Goal: Participate in discussion: Engage in conversation with other users on a specific topic

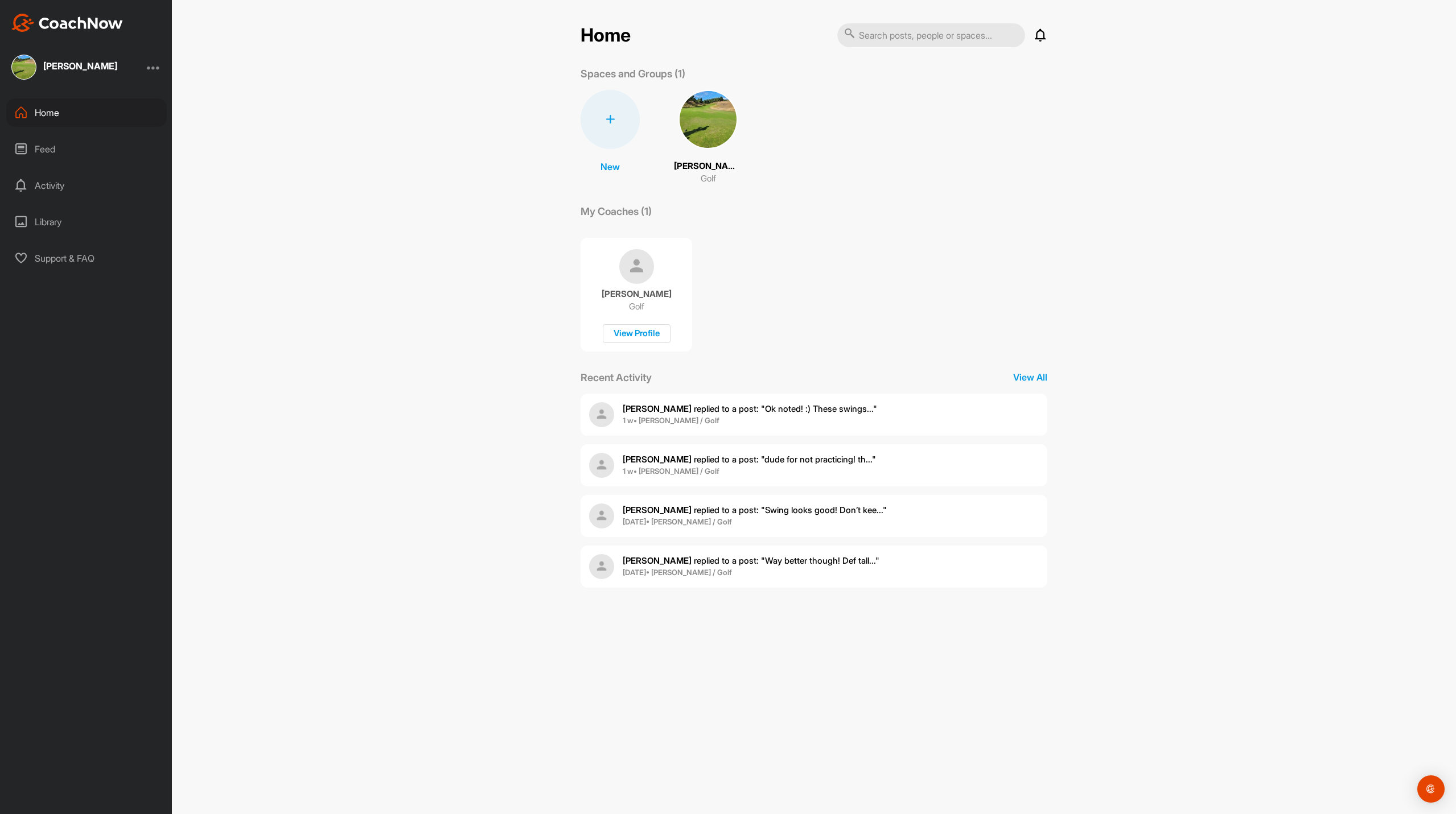
click at [715, 136] on img at bounding box center [708, 120] width 59 height 59
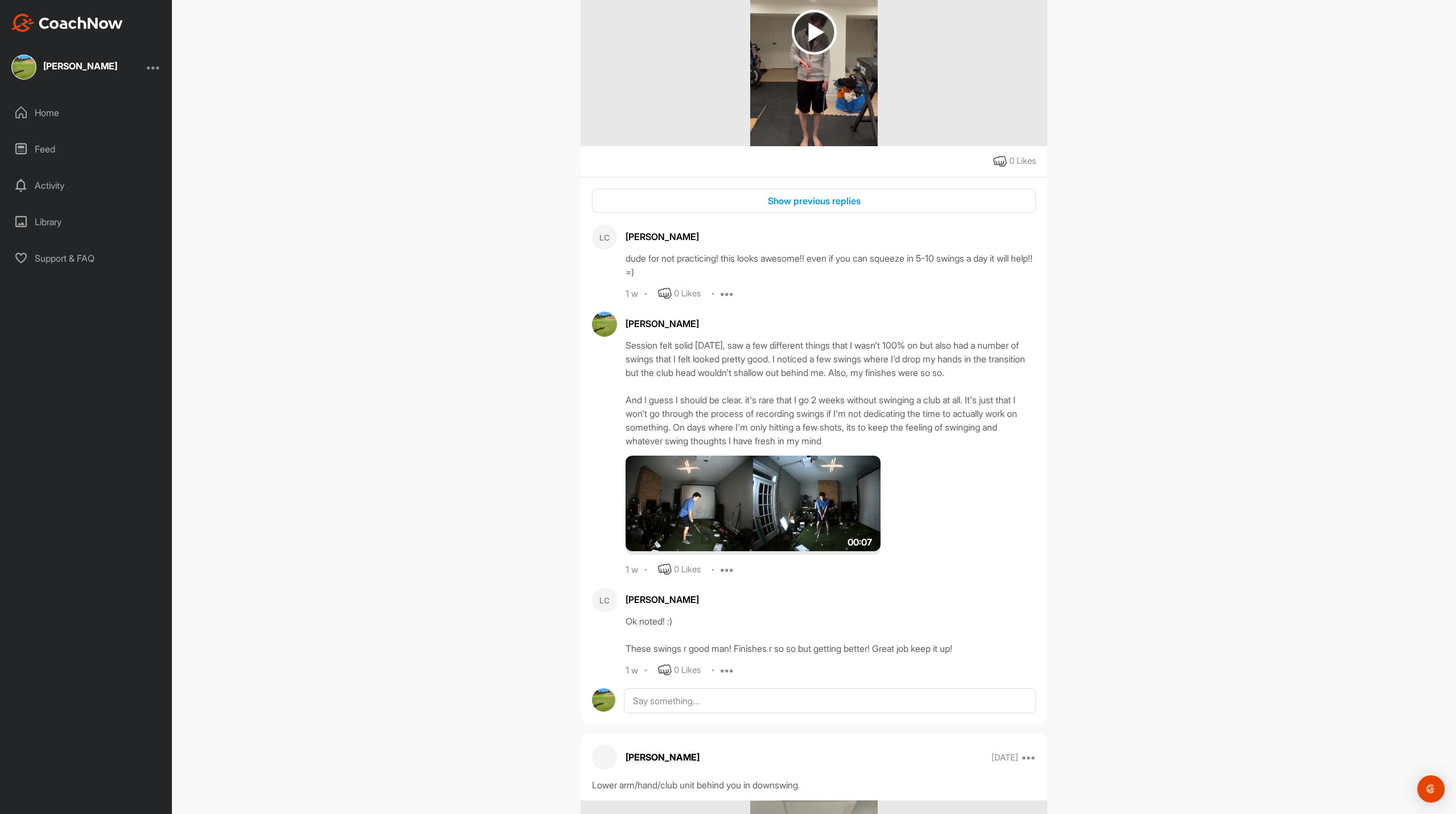
scroll to position [355, 0]
click at [733, 708] on textarea at bounding box center [829, 744] width 412 height 114
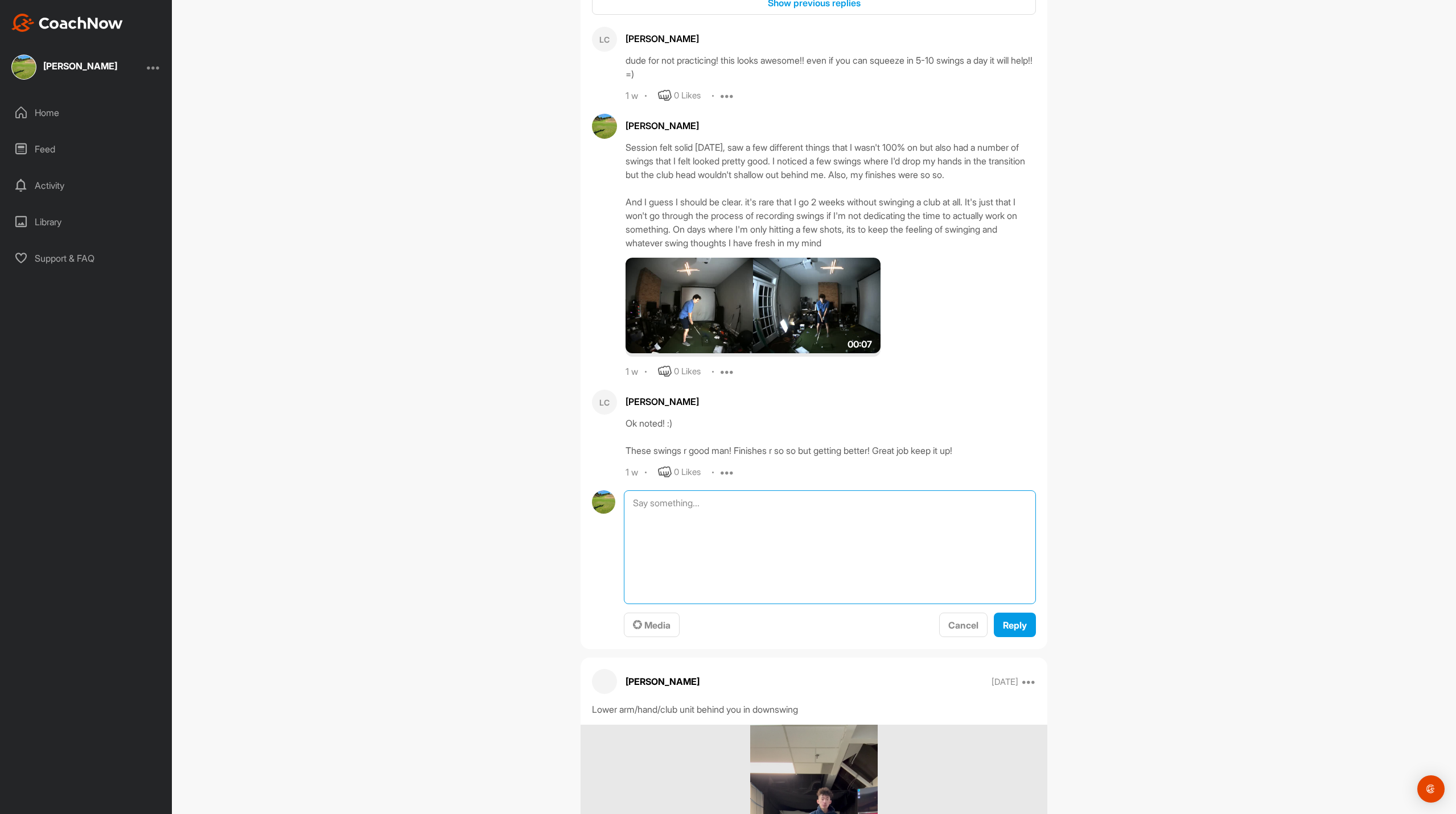
scroll to position [559, 0]
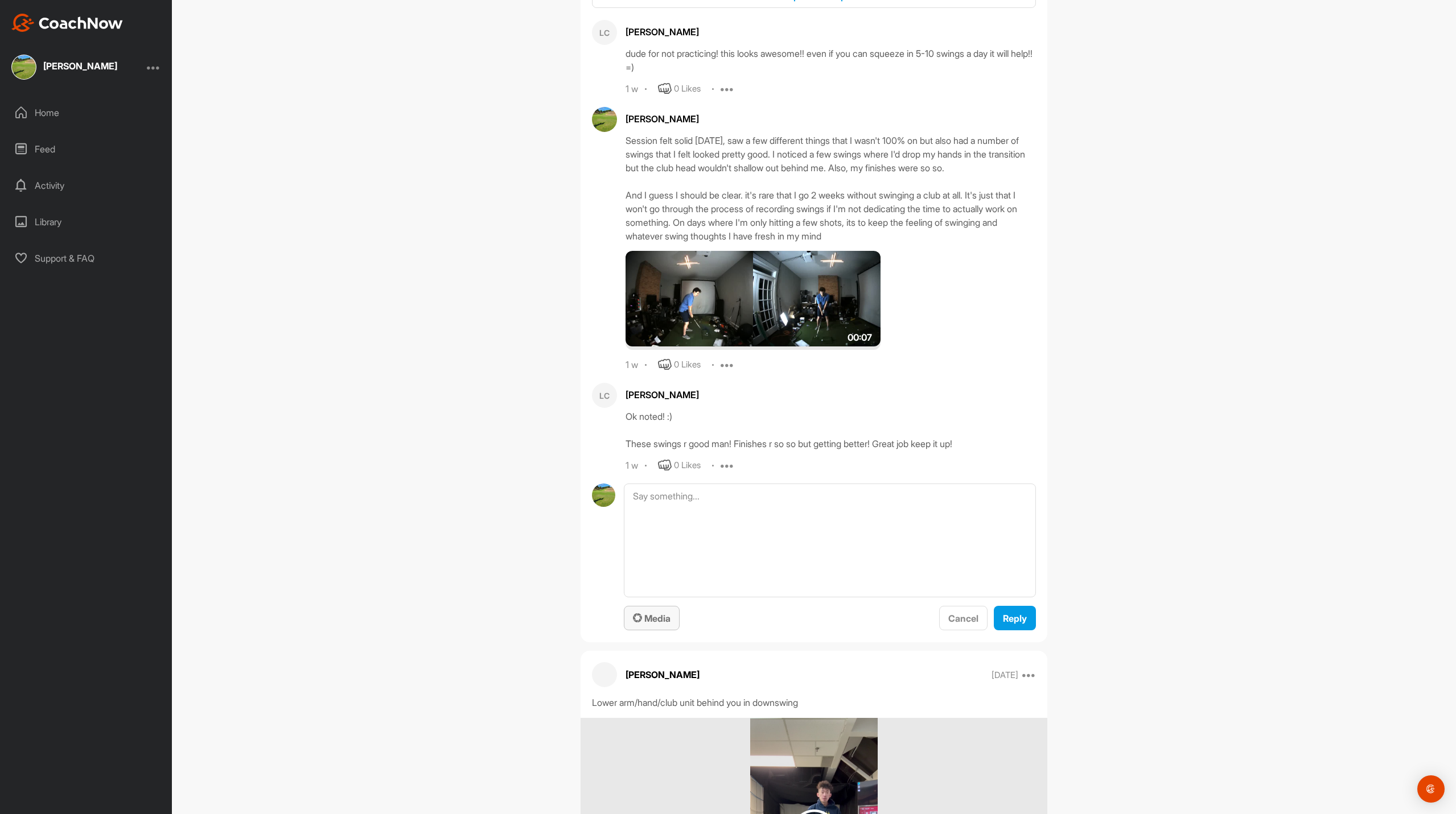
click at [650, 612] on div "Media" at bounding box center [651, 618] width 38 height 14
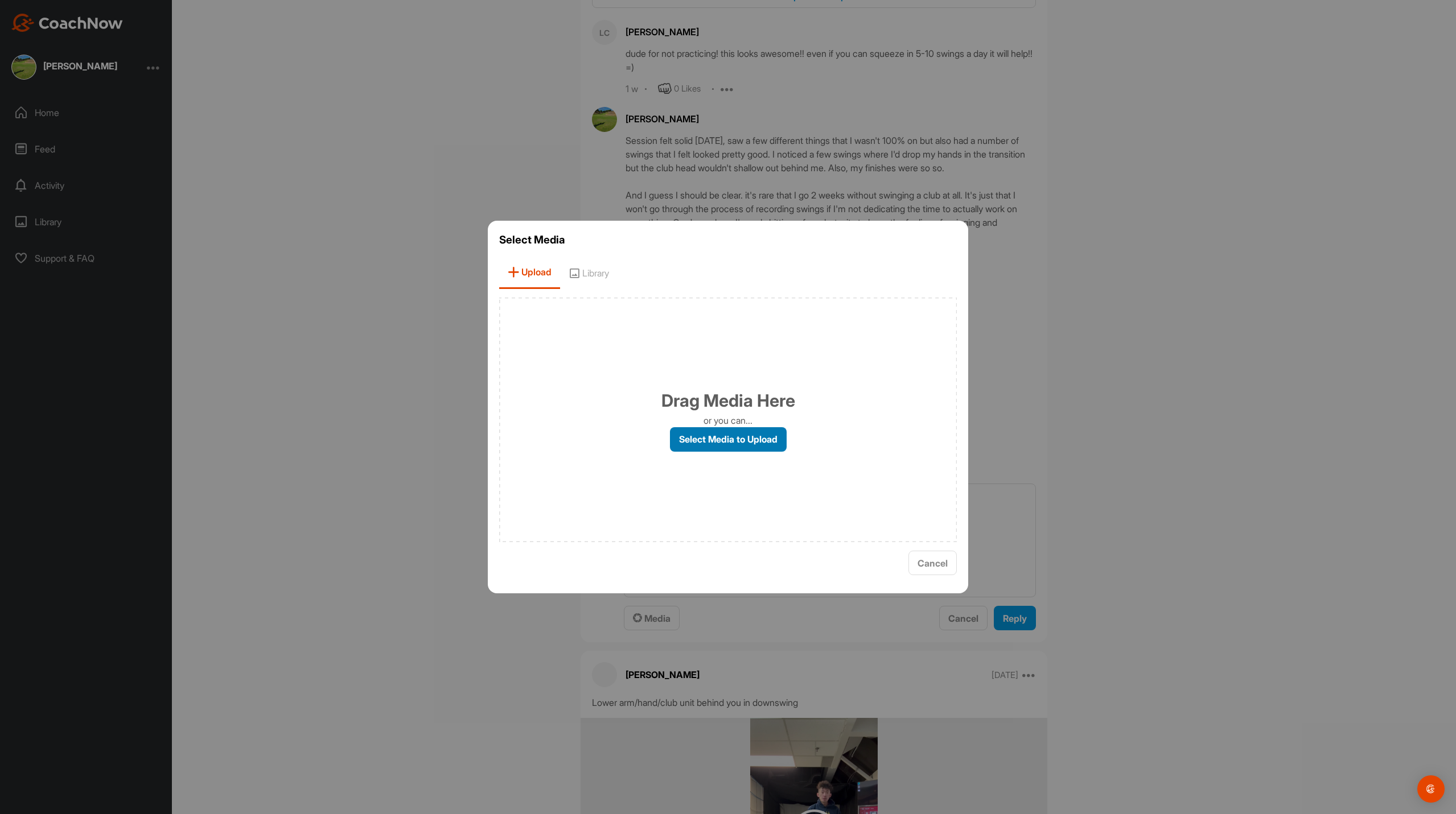
click at [721, 438] on label "Select Media to Upload" at bounding box center [728, 439] width 117 height 24
click at [0, 0] on input "Select Media to Upload" at bounding box center [0, 0] width 0 height 0
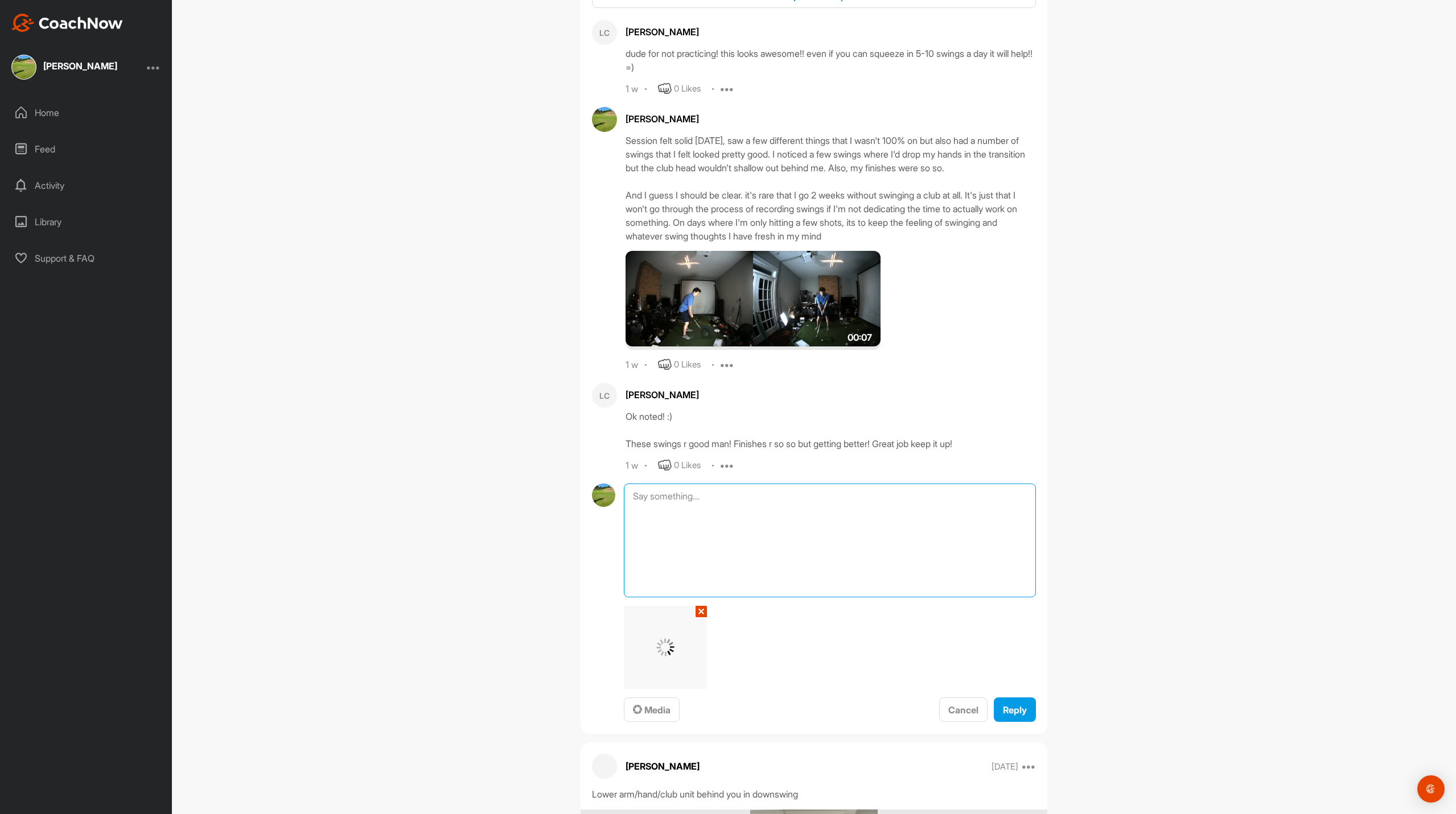
click at [723, 493] on textarea at bounding box center [829, 540] width 412 height 114
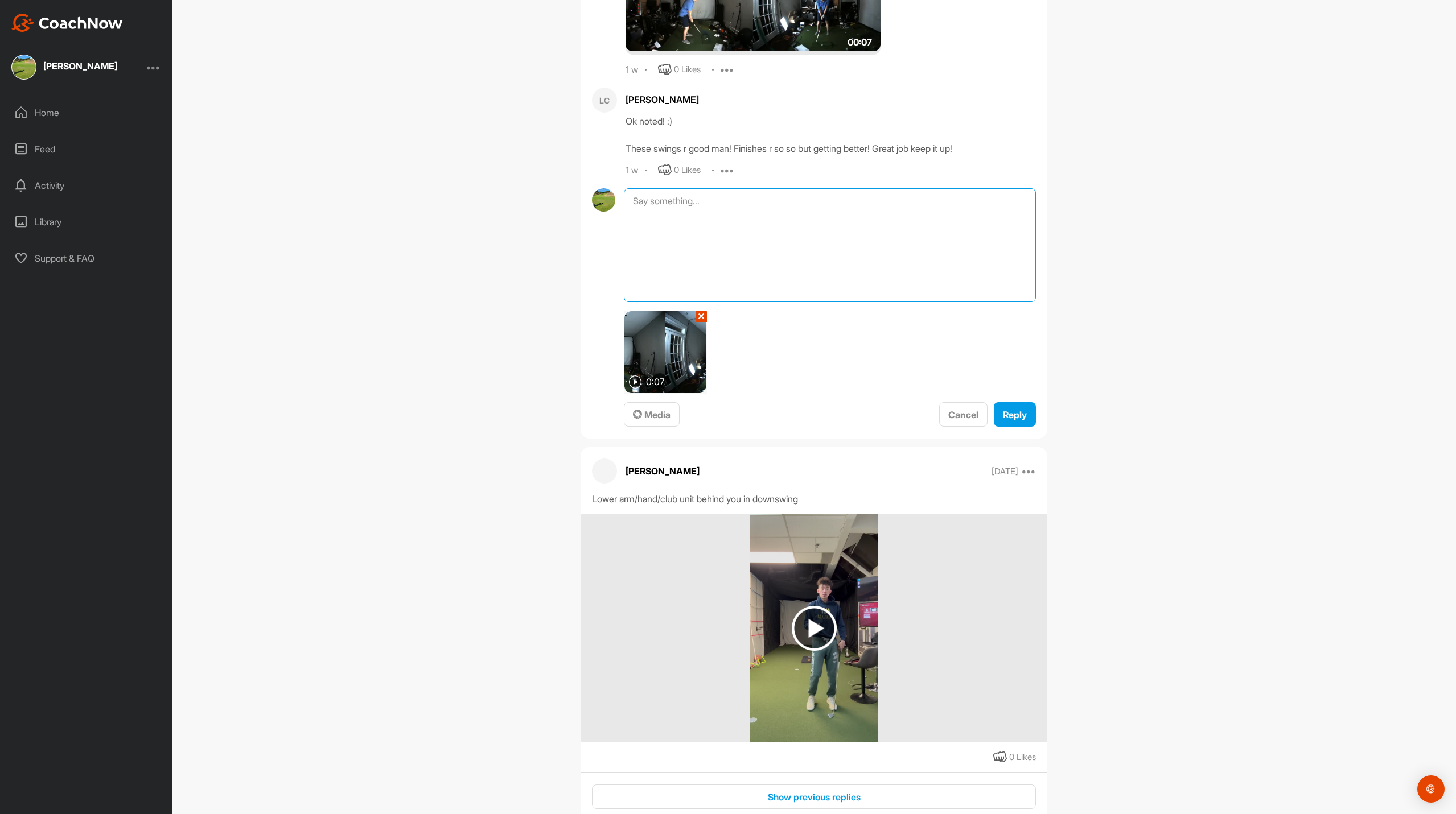
scroll to position [857, 0]
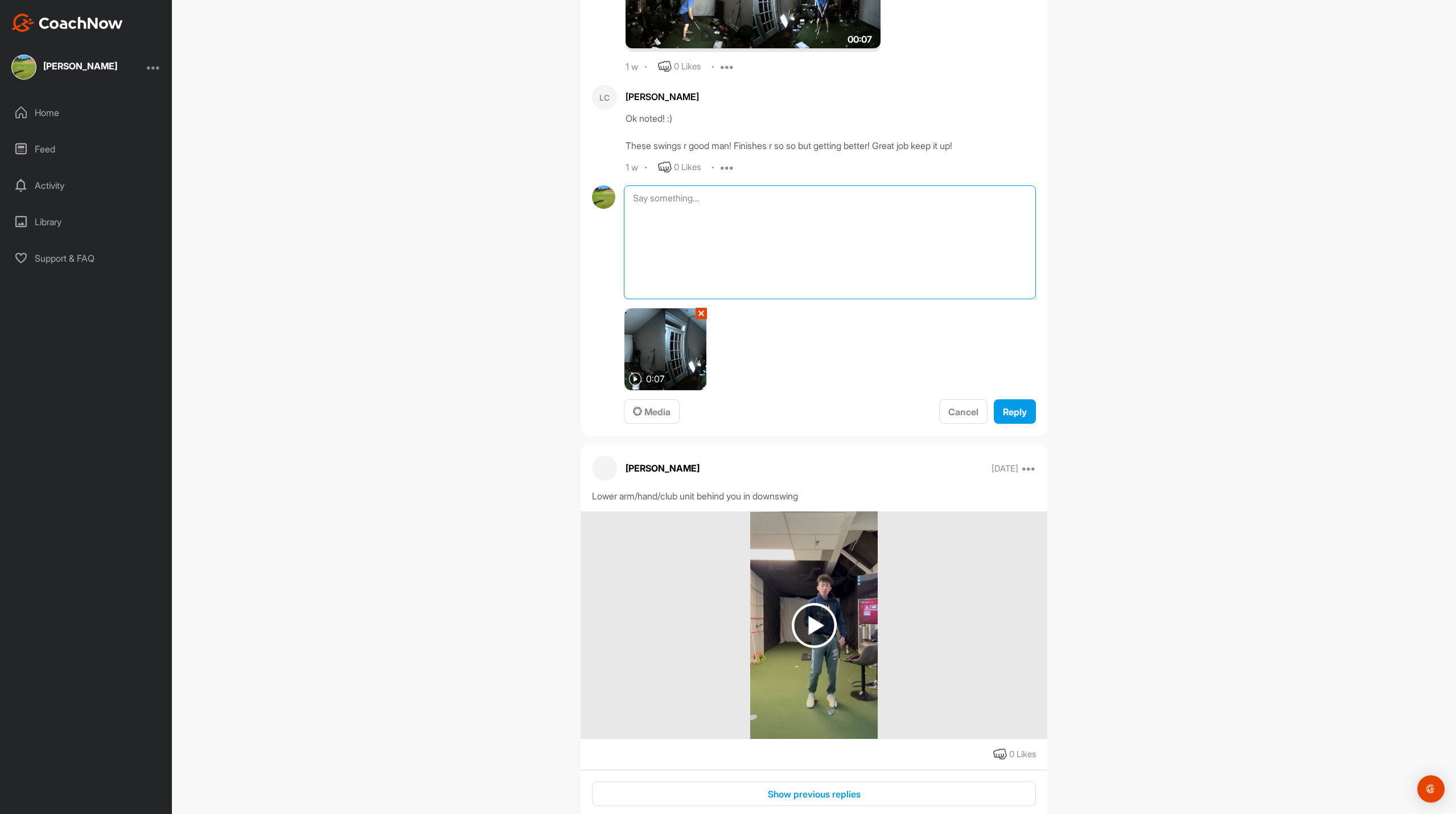
click at [808, 255] on textarea at bounding box center [829, 242] width 412 height 114
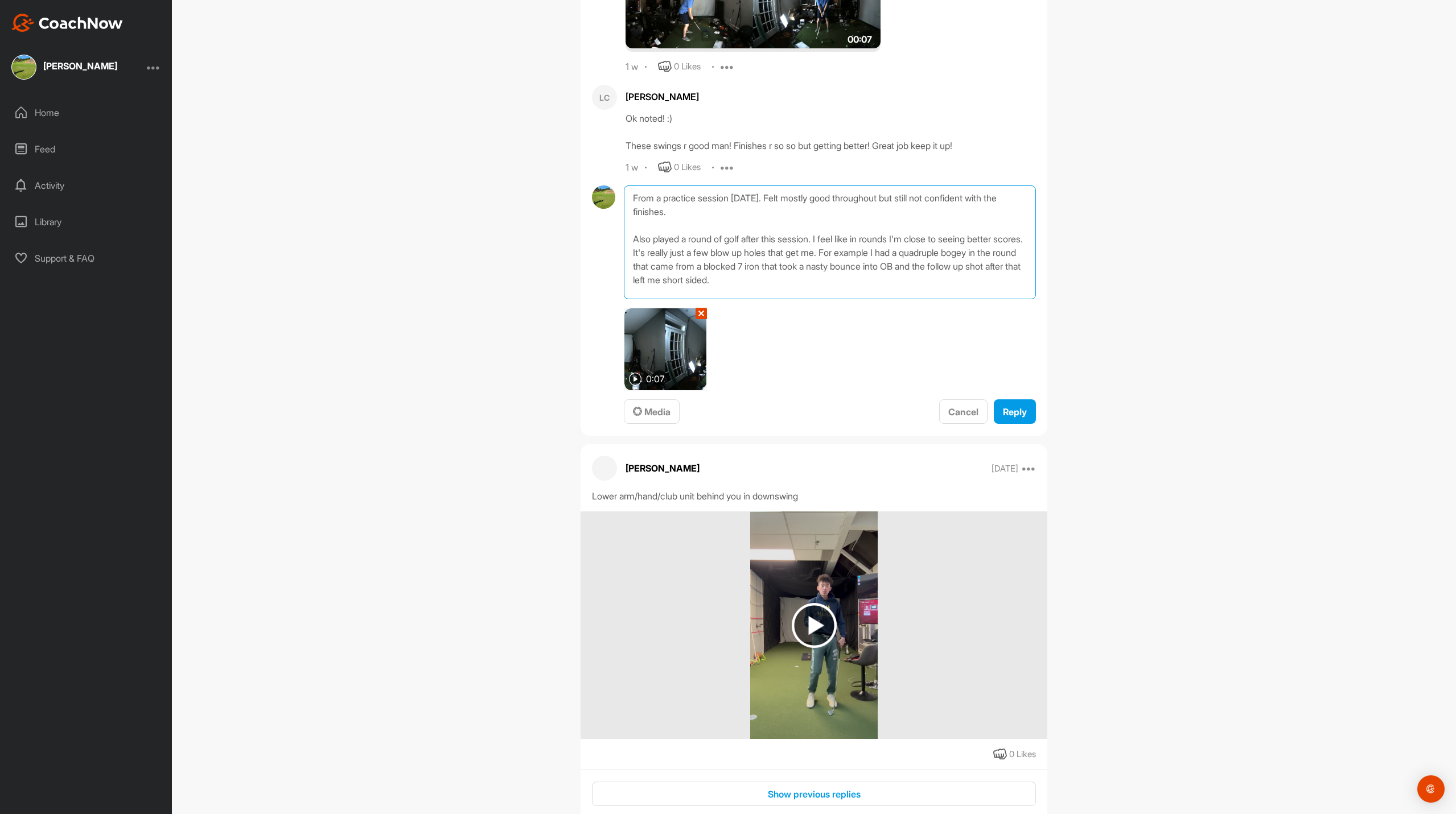
drag, startPoint x: 831, startPoint y: 288, endPoint x: 660, endPoint y: 250, distance: 175.2
click at [660, 250] on textarea "From a practice session [DATE]. Felt mostly good throughout but still not confi…" at bounding box center [829, 242] width 412 height 114
click at [826, 239] on textarea "From a practice session [DATE]. Felt mostly good throughout but still not confi…" at bounding box center [829, 242] width 412 height 114
type textarea "From a practice session [DATE]. Felt mostly good throughout but still not confi…"
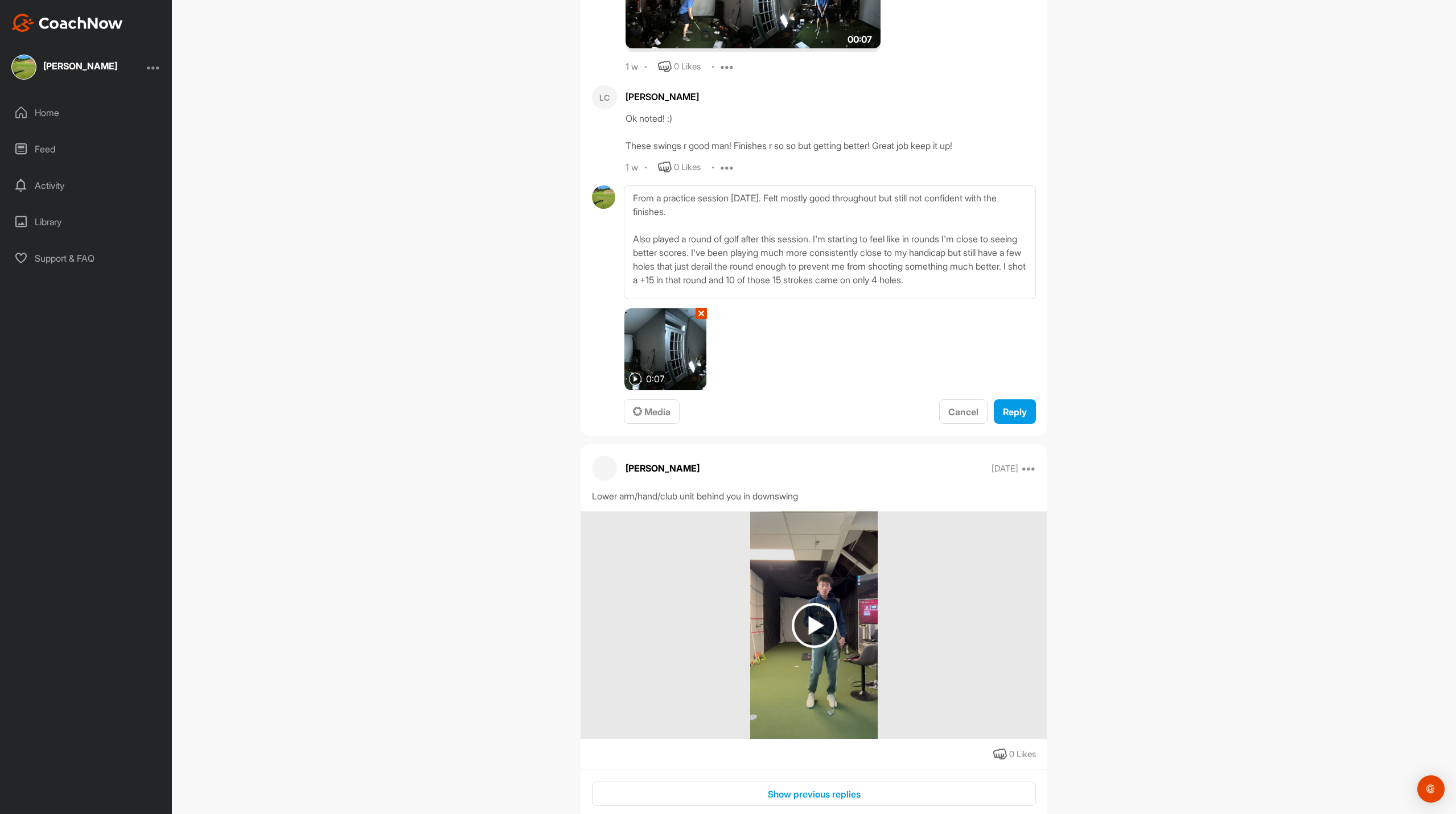
click at [1010, 419] on button "Reply" at bounding box center [1015, 411] width 42 height 24
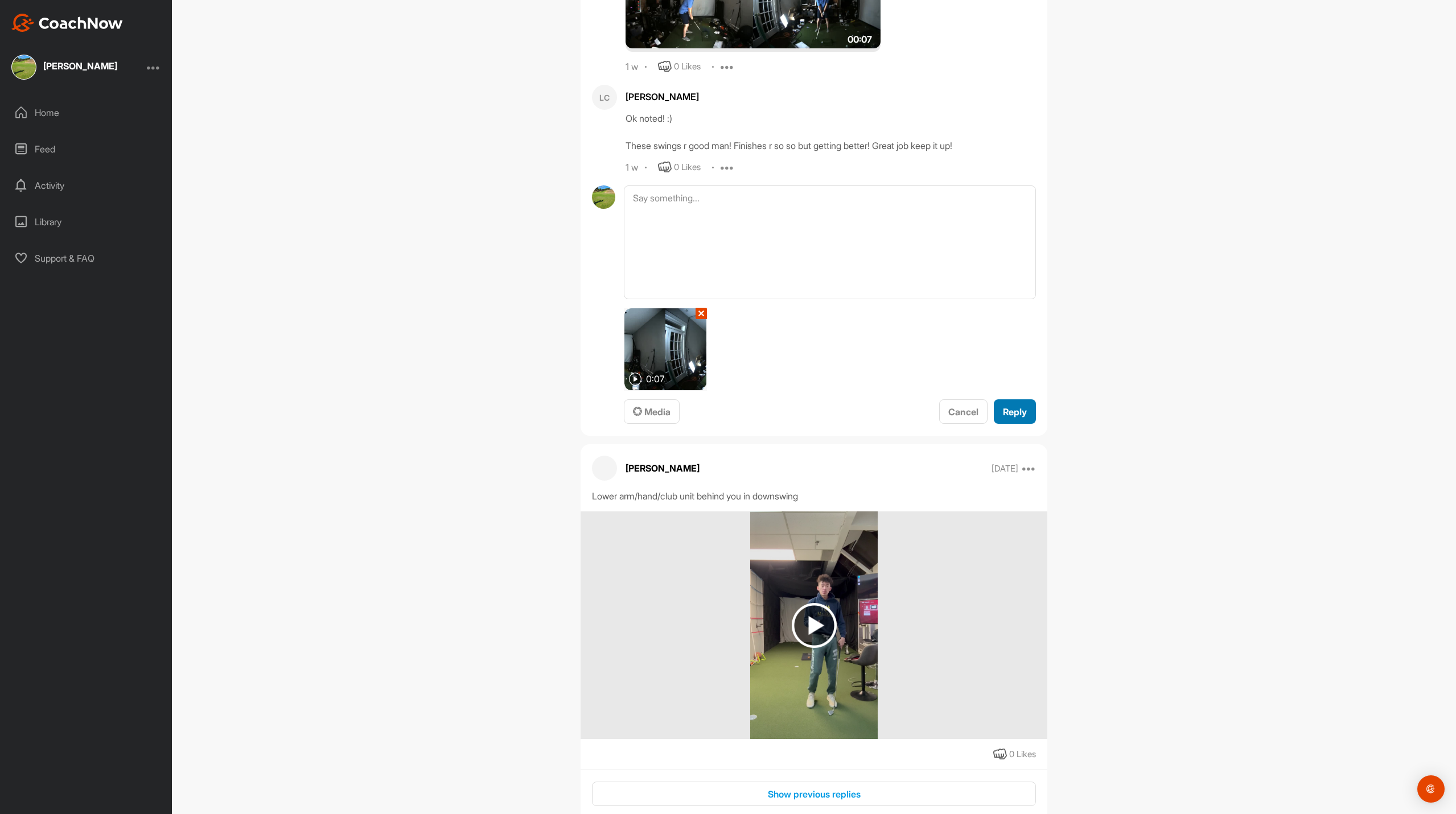
scroll to position [0, 0]
